Goal: Task Accomplishment & Management: Complete application form

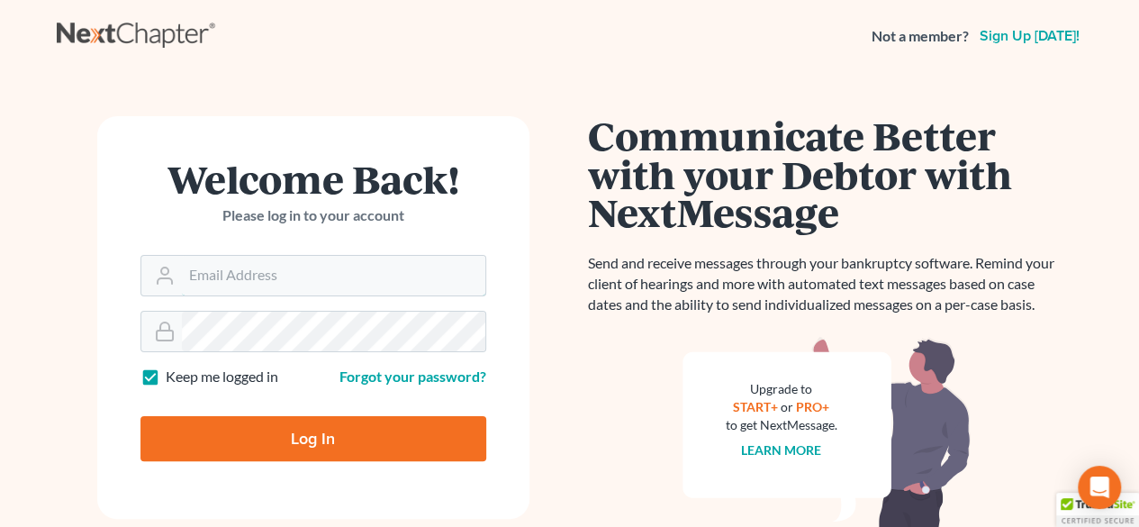
type input "[PERSON_NAME][EMAIL_ADDRESS][DOMAIN_NAME]"
click at [290, 447] on input "Log In" at bounding box center [313, 438] width 346 height 45
type input "Thinking..."
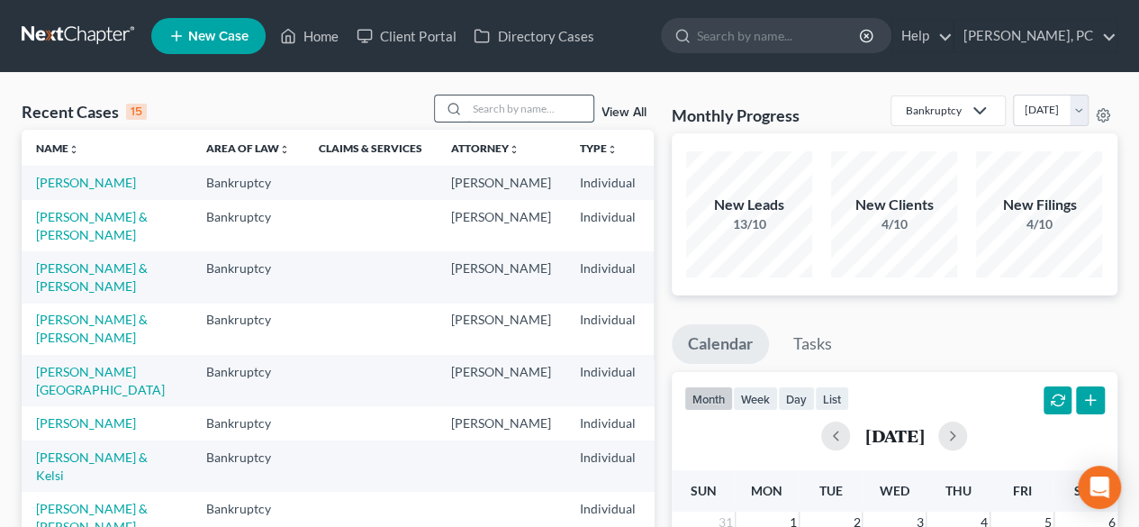
click at [526, 107] on input "search" at bounding box center [530, 108] width 126 height 26
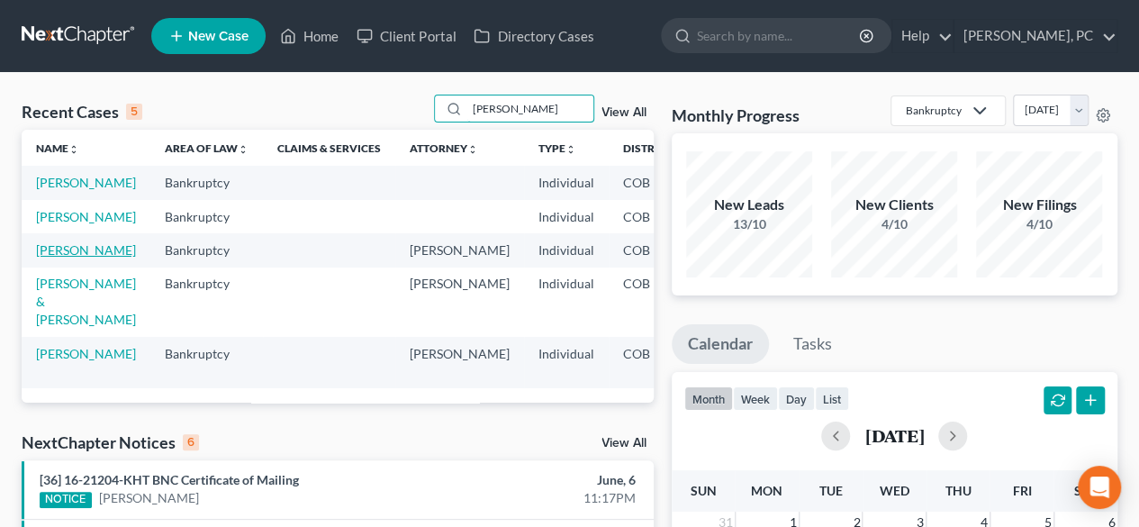
type input "taylor"
click at [58, 258] on link "Nunnelee, Taylor" at bounding box center [86, 249] width 100 height 15
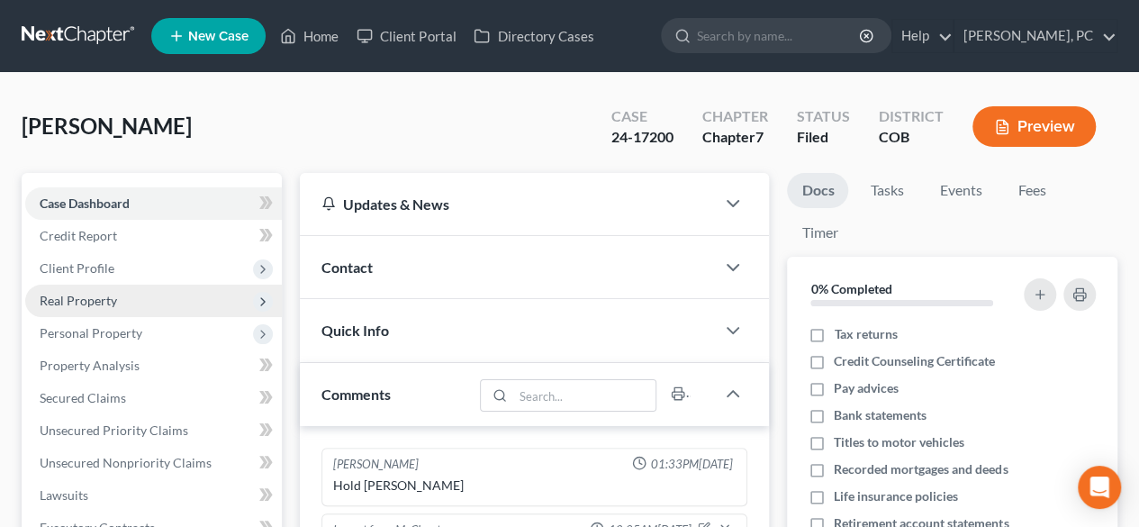
scroll to position [382, 0]
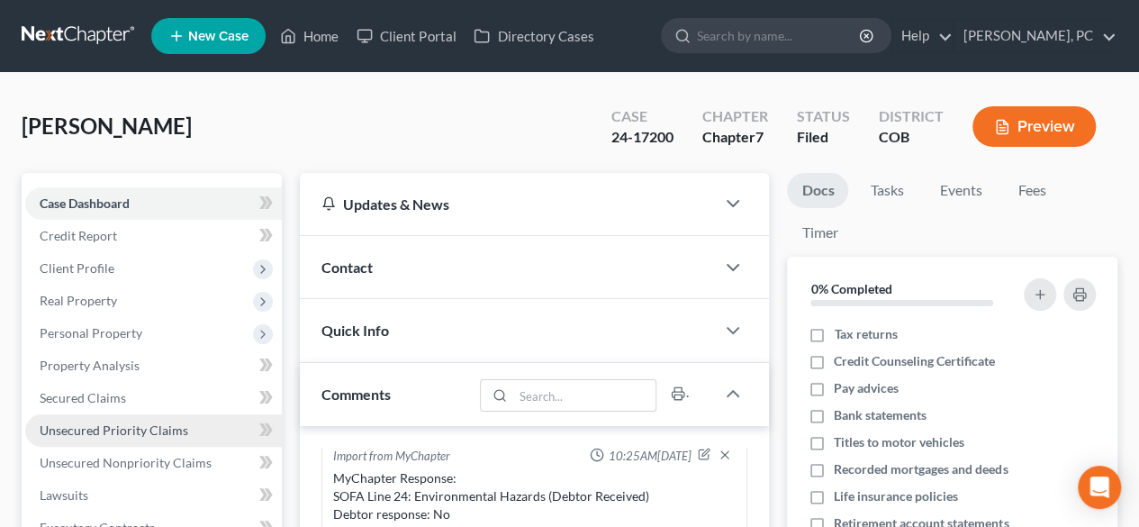
click at [110, 426] on span "Unsecured Priority Claims" at bounding box center [114, 429] width 149 height 15
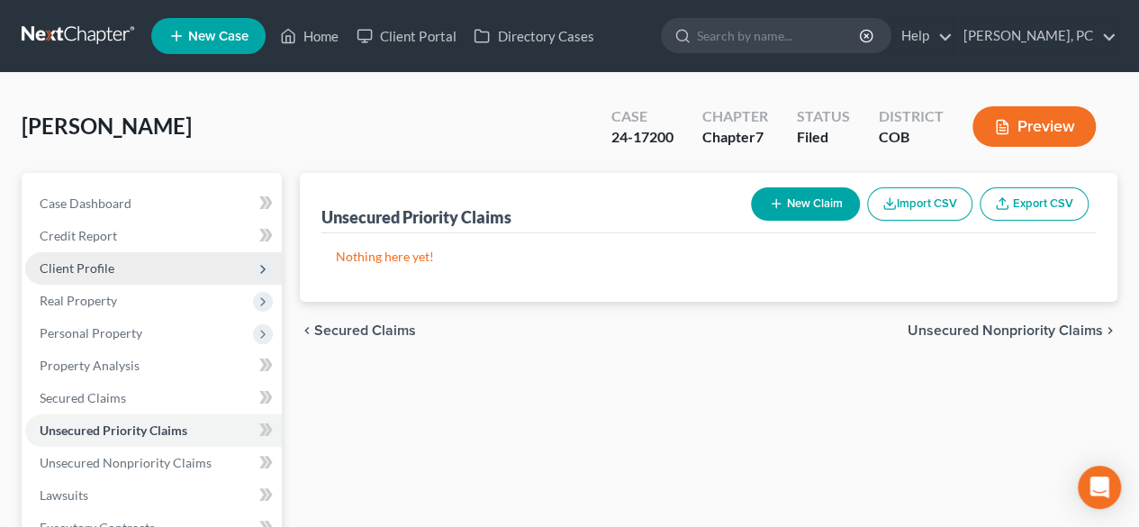
click at [86, 269] on span "Client Profile" at bounding box center [77, 267] width 75 height 15
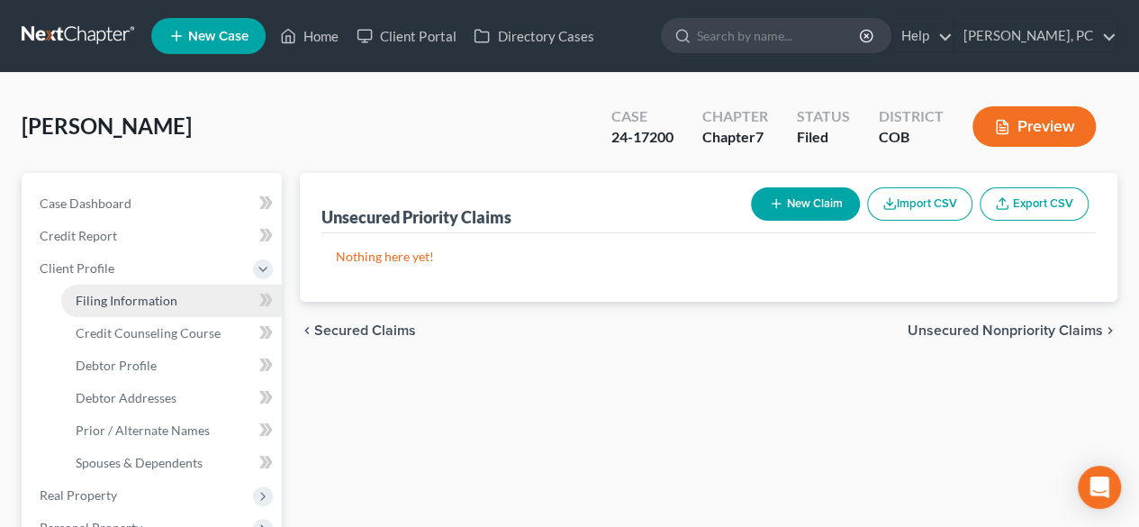
click at [130, 300] on span "Filing Information" at bounding box center [127, 300] width 102 height 15
select select "0"
select select "3"
select select "0"
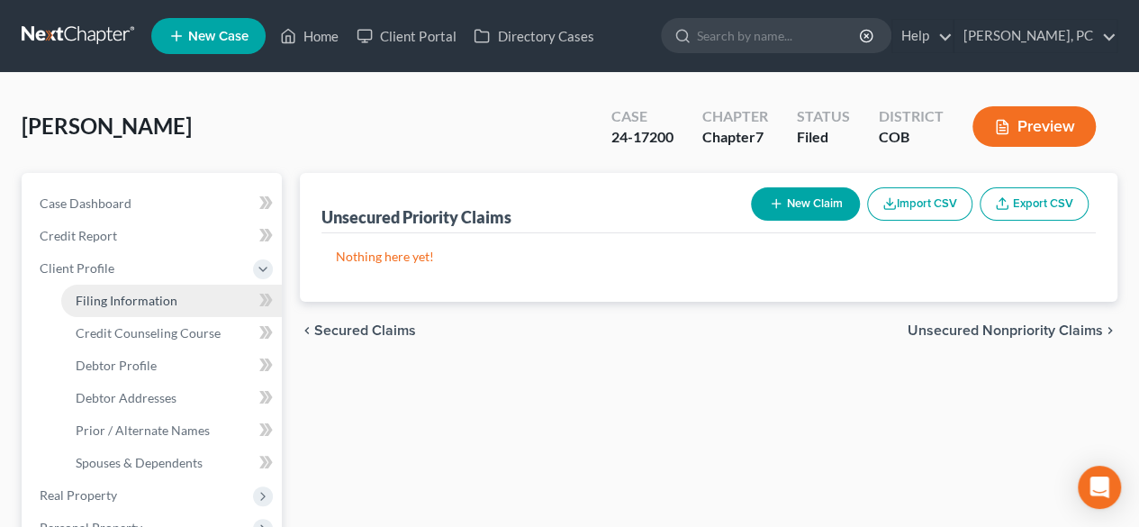
select select "5"
